Goal: Find specific page/section: Find specific page/section

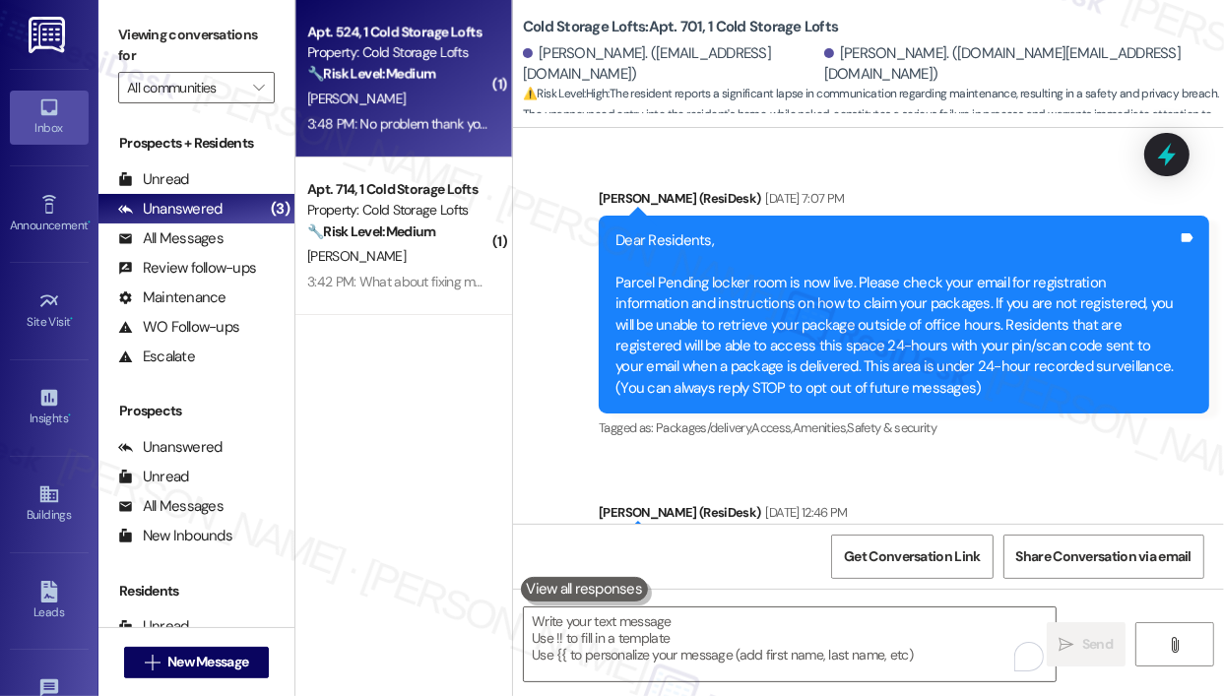
scroll to position [44577, 0]
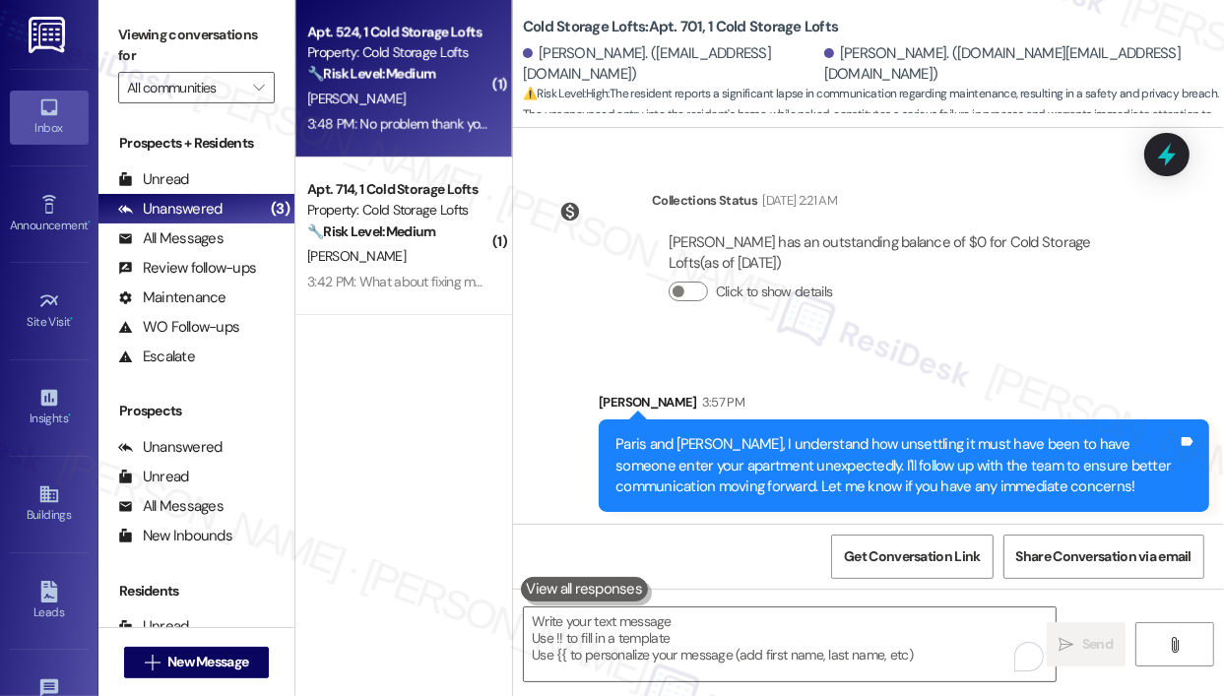
click at [370, 78] on strong "🔧 Risk Level: Medium" at bounding box center [371, 74] width 128 height 18
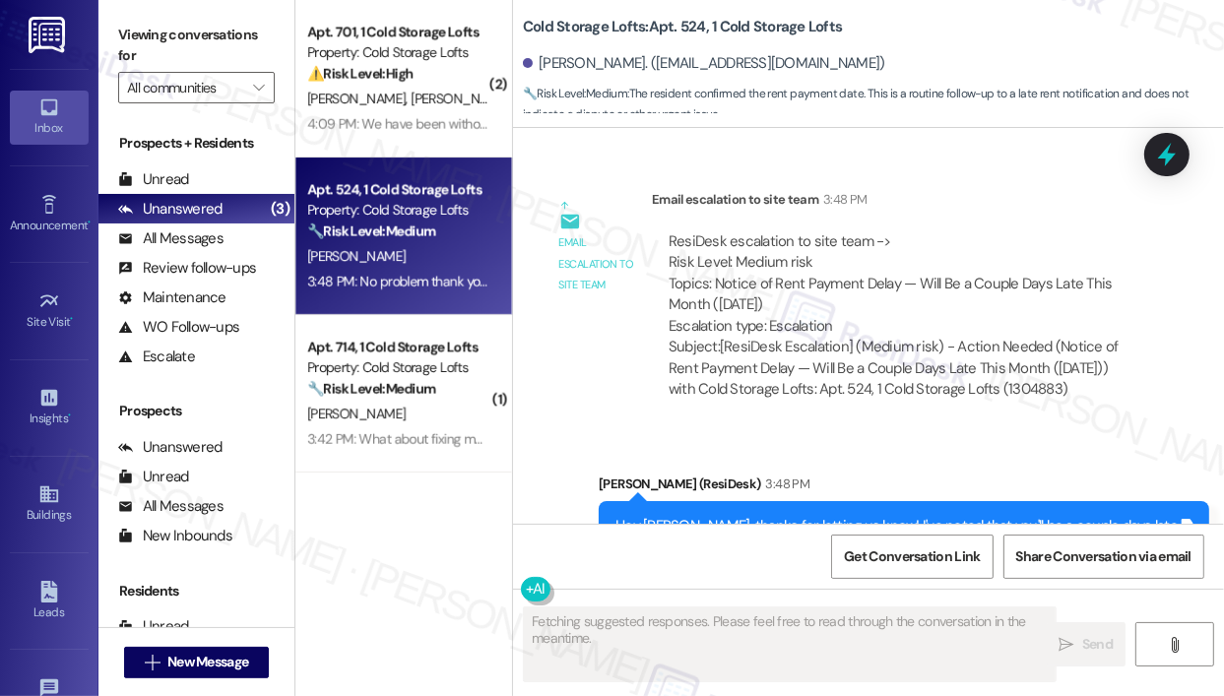
scroll to position [28415, 0]
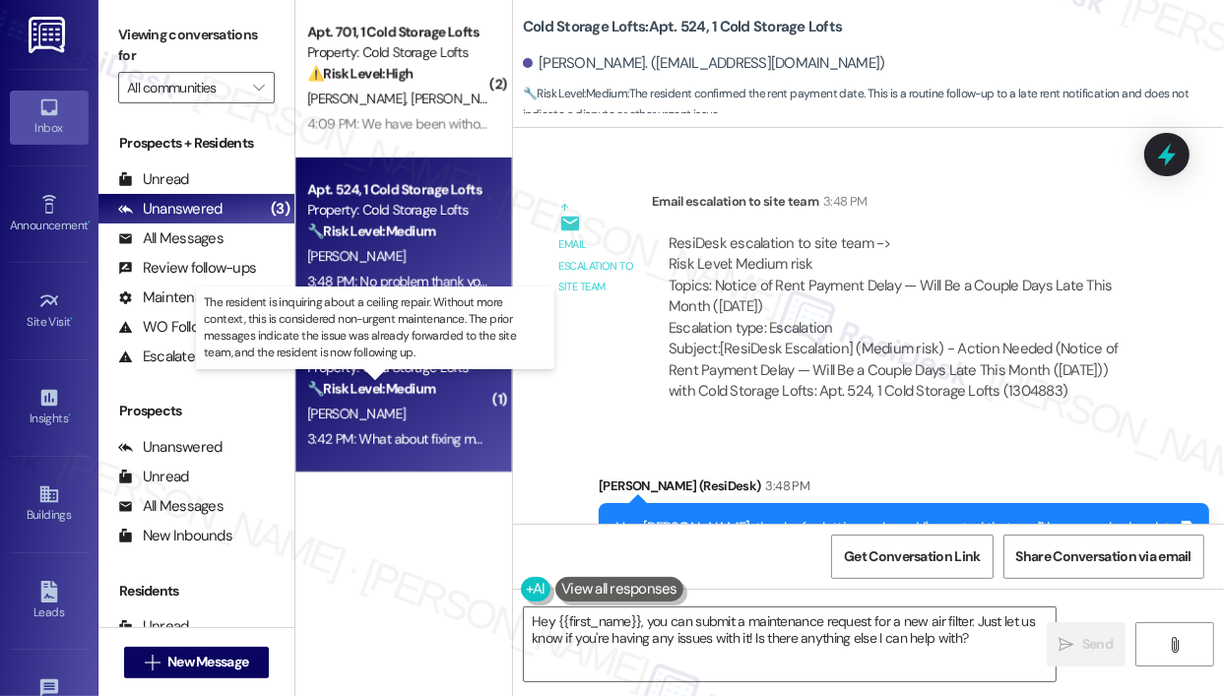
click at [418, 382] on strong "🔧 Risk Level: Medium" at bounding box center [371, 389] width 128 height 18
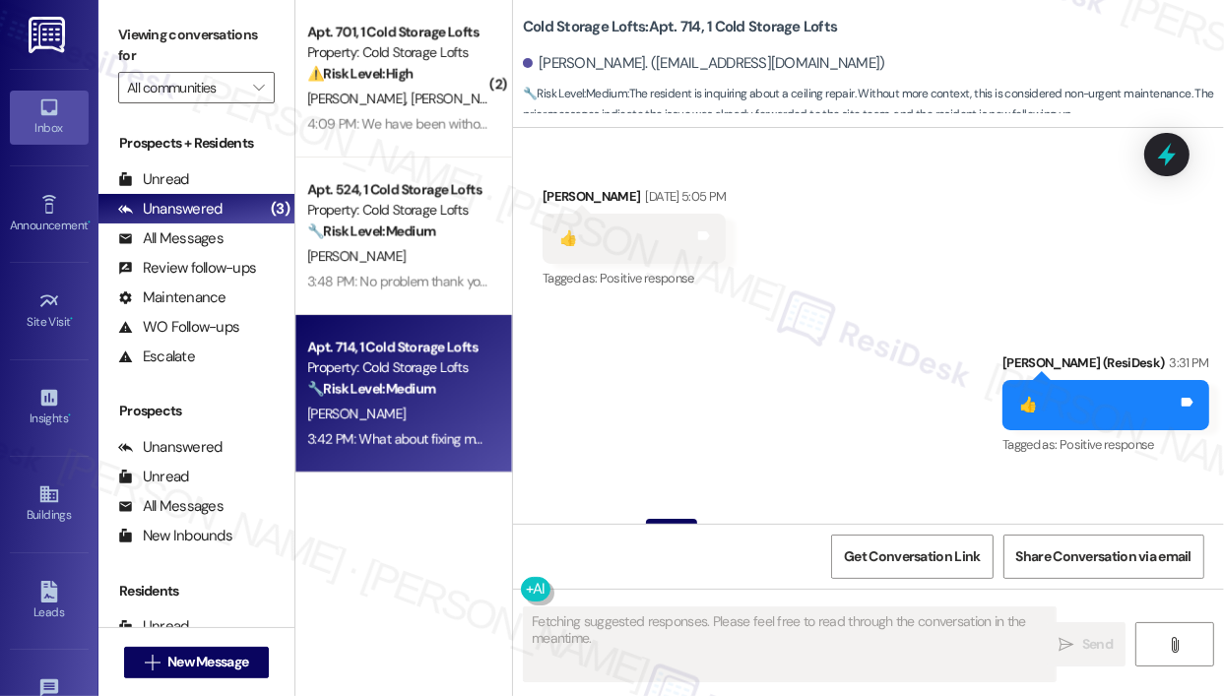
scroll to position [1619, 0]
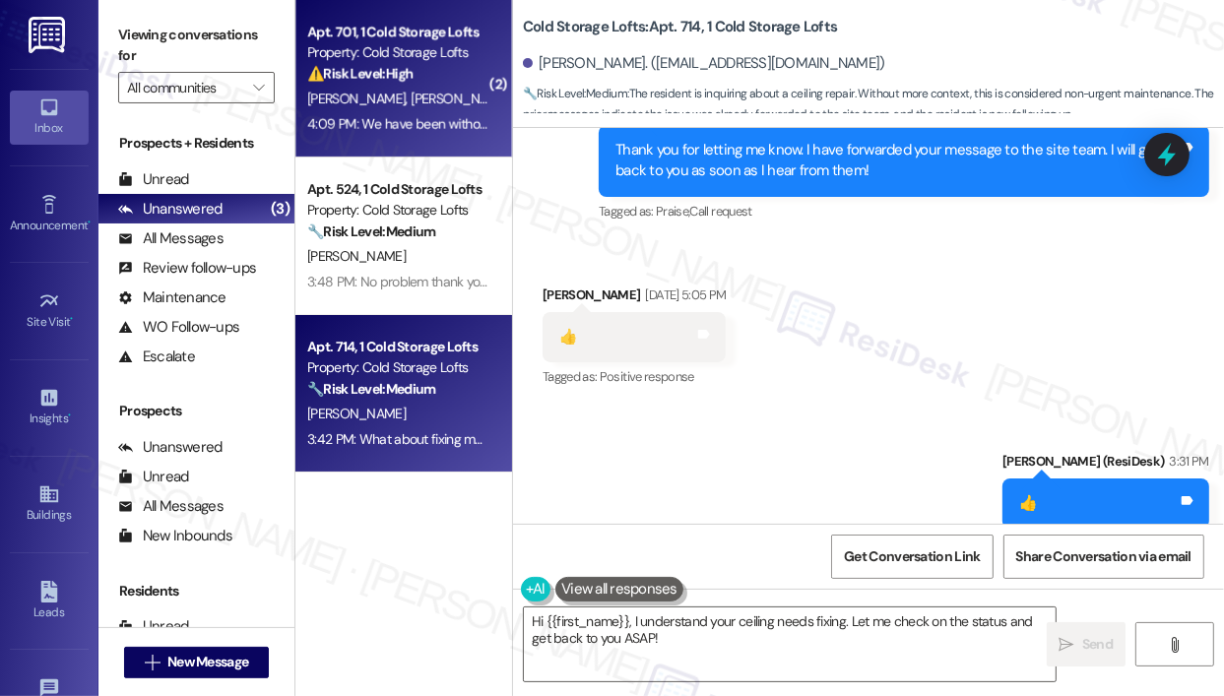
click at [337, 56] on div "Property: Cold Storage Lofts" at bounding box center [398, 52] width 182 height 21
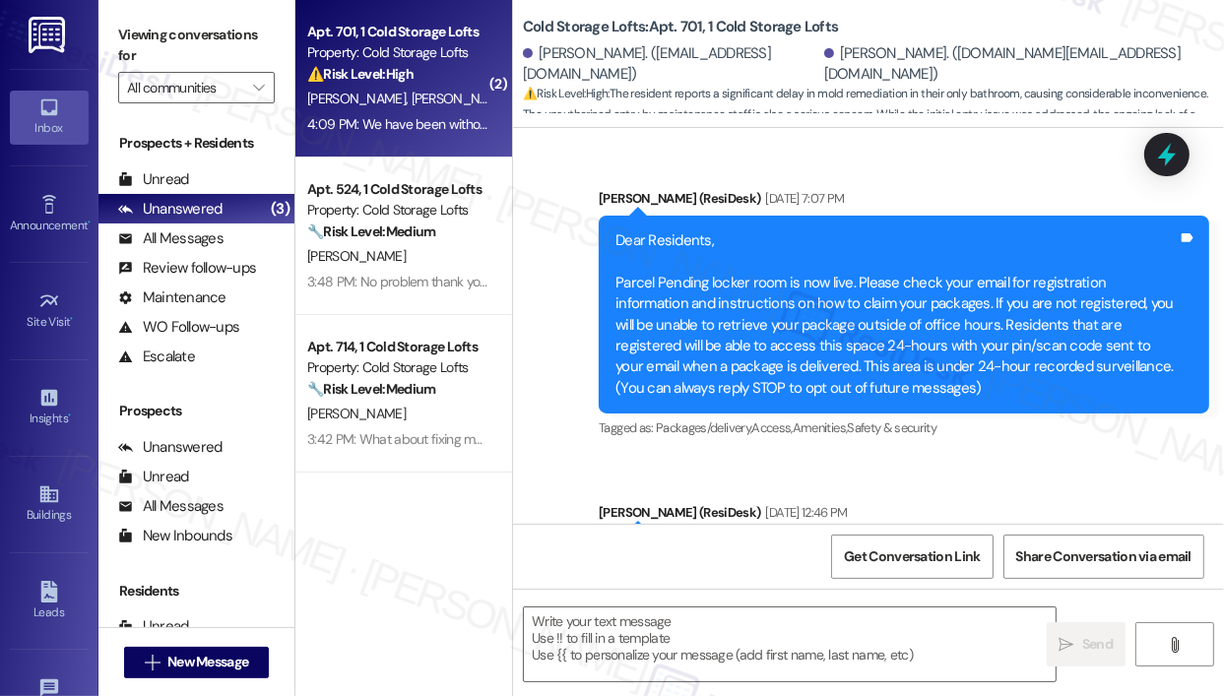
scroll to position [45301, 0]
